Goal: Obtain resource: Download file/media

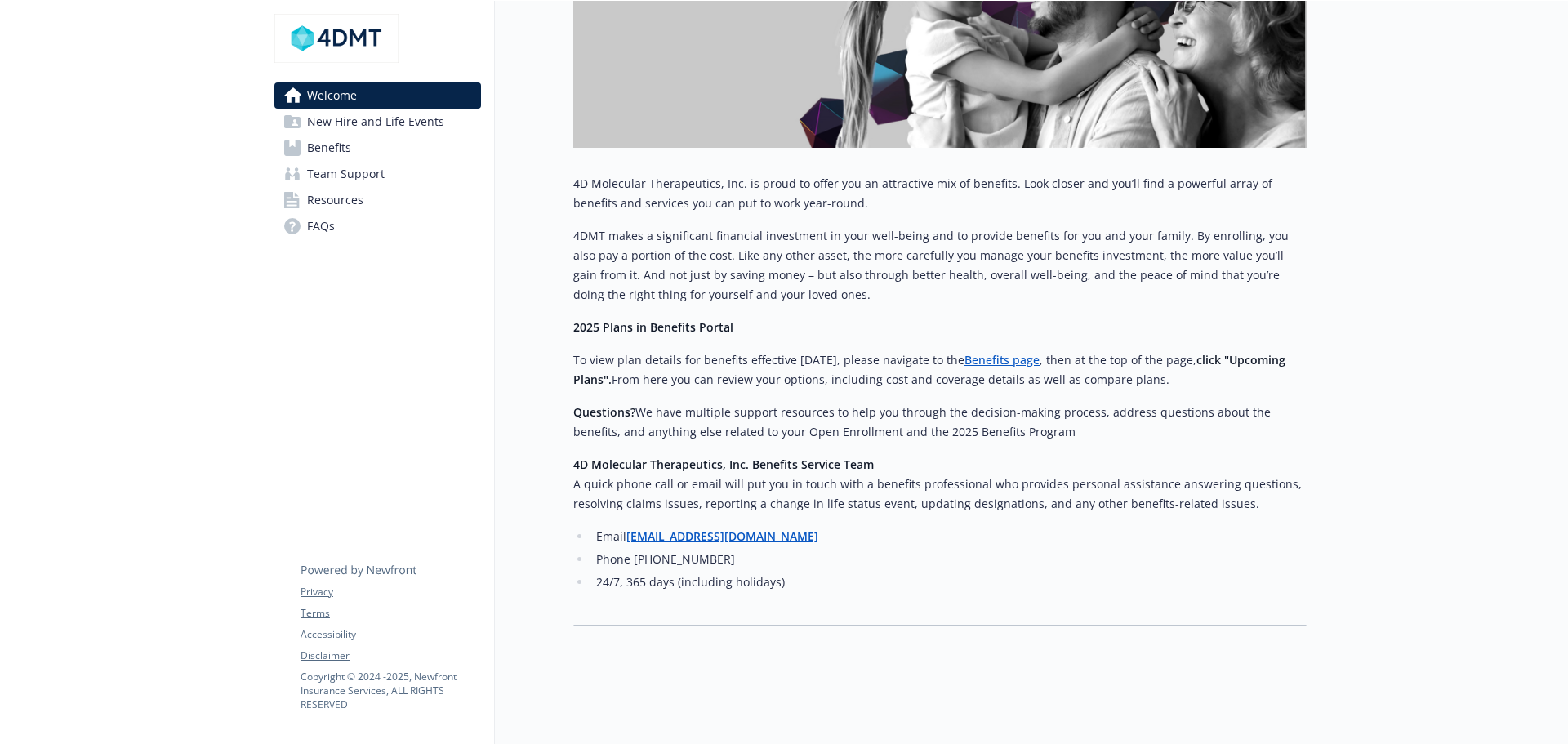
scroll to position [500, 0]
click at [358, 120] on span "New Hire and Life Events" at bounding box center [376, 122] width 138 height 26
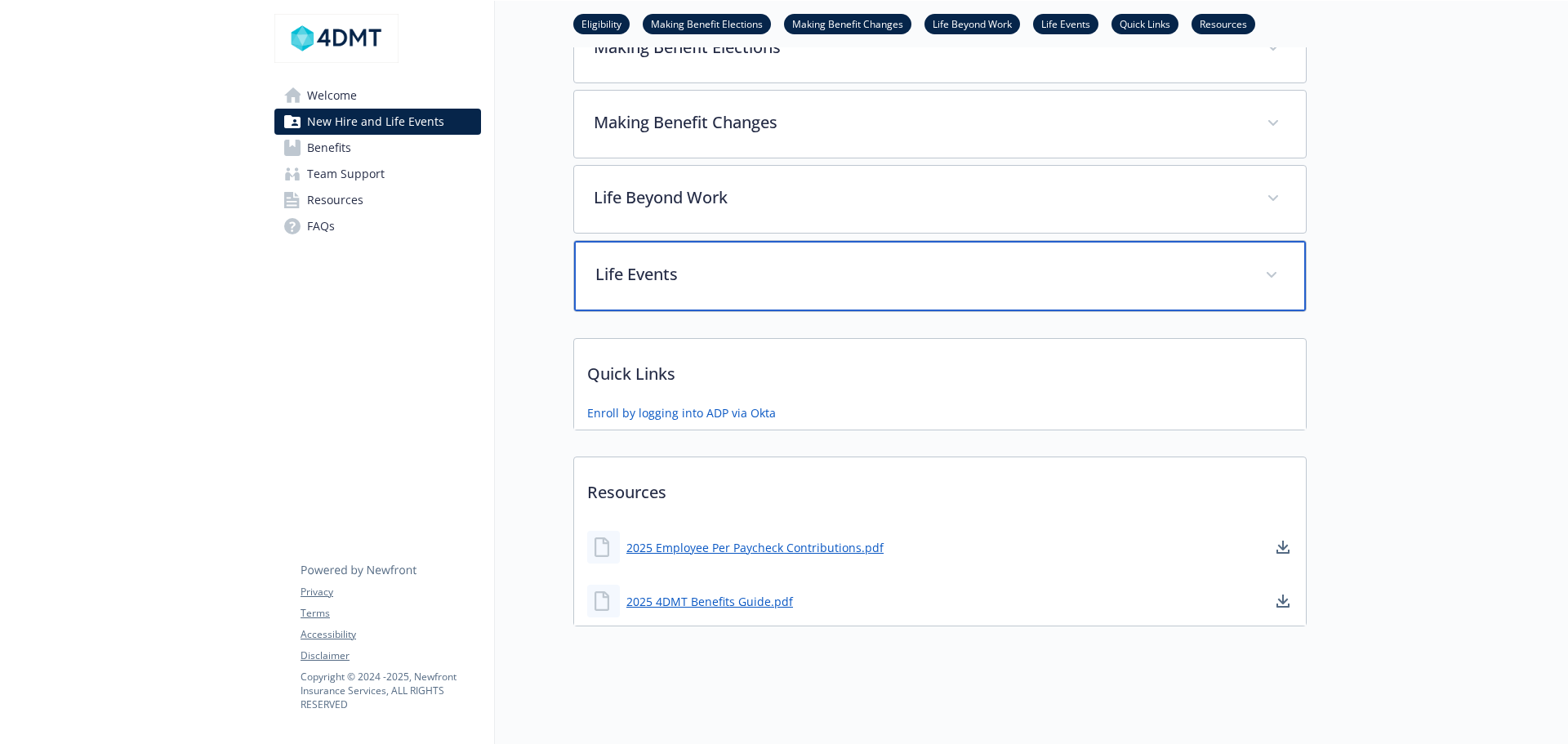
click at [616, 267] on p "Life Events" at bounding box center [920, 274] width 650 height 24
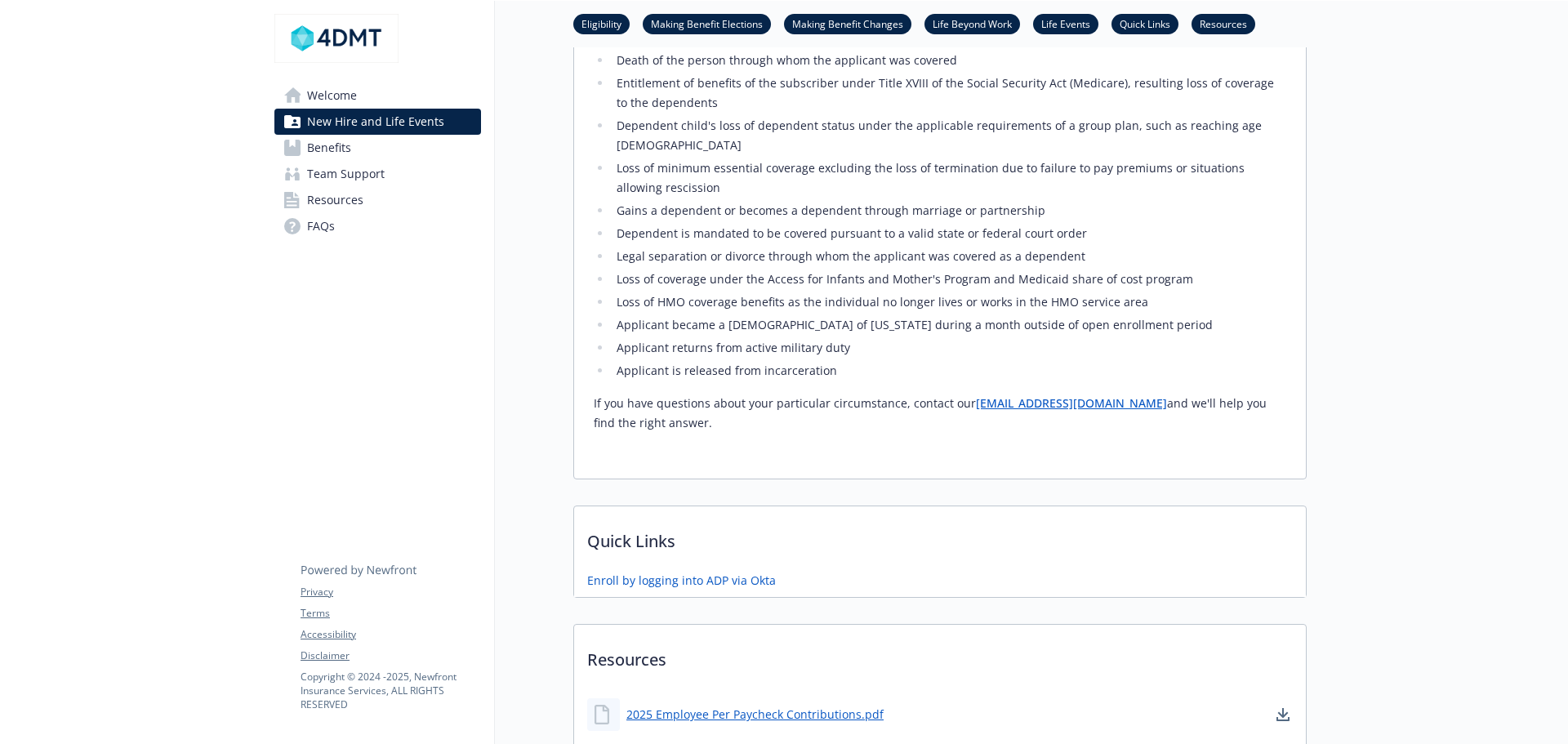
scroll to position [959, 0]
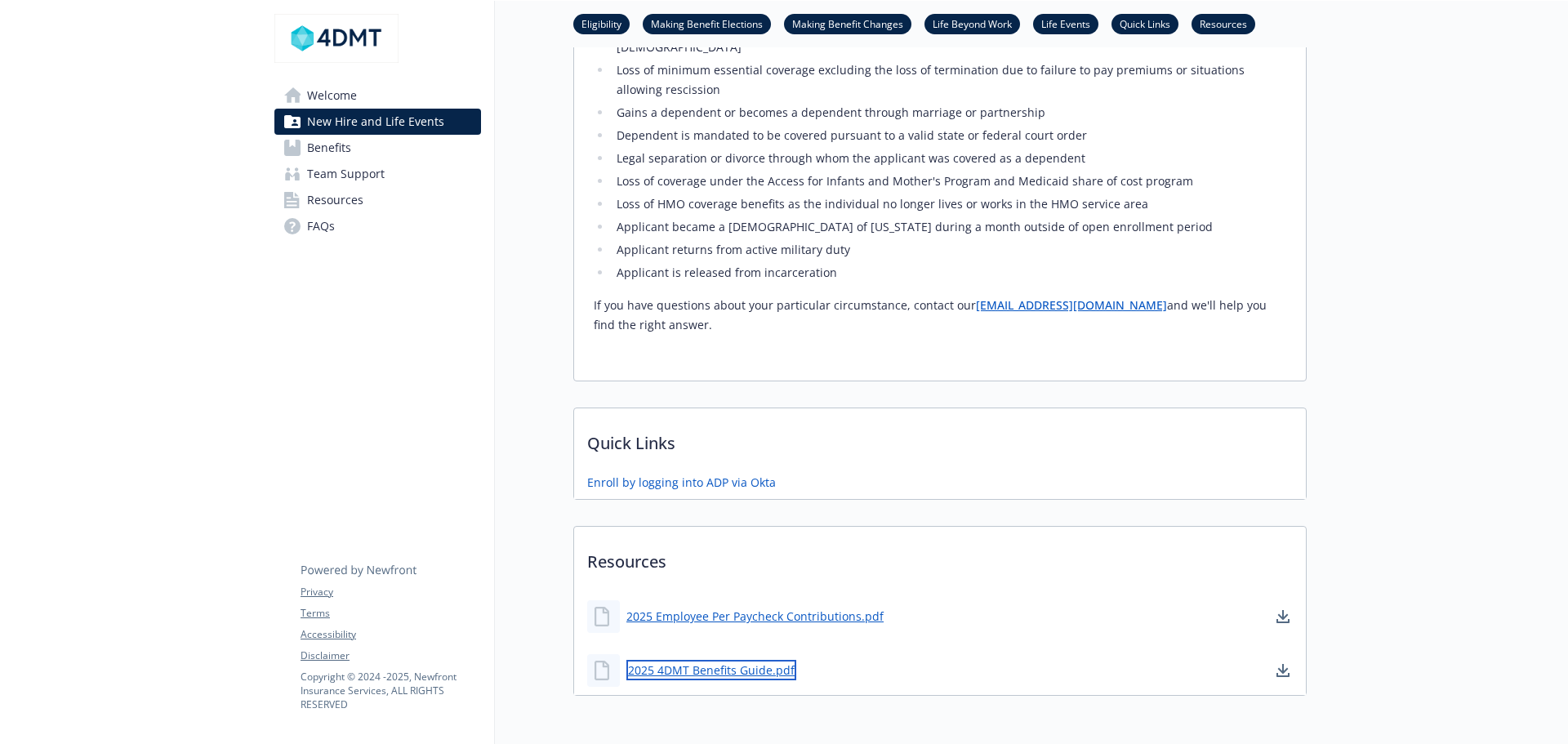
click at [761, 660] on link "2025 4DMT Benefits Guide.pdf" at bounding box center [710, 670] width 170 height 20
